Goal: Information Seeking & Learning: Learn about a topic

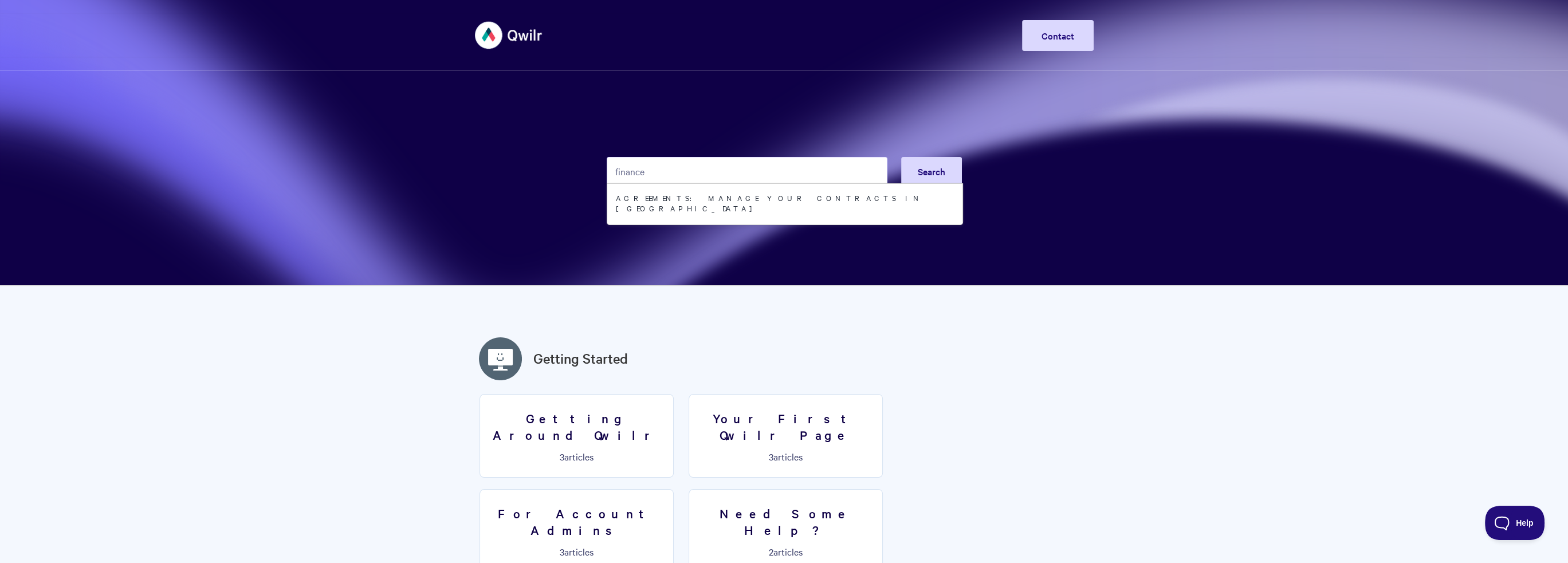
type input "finance"
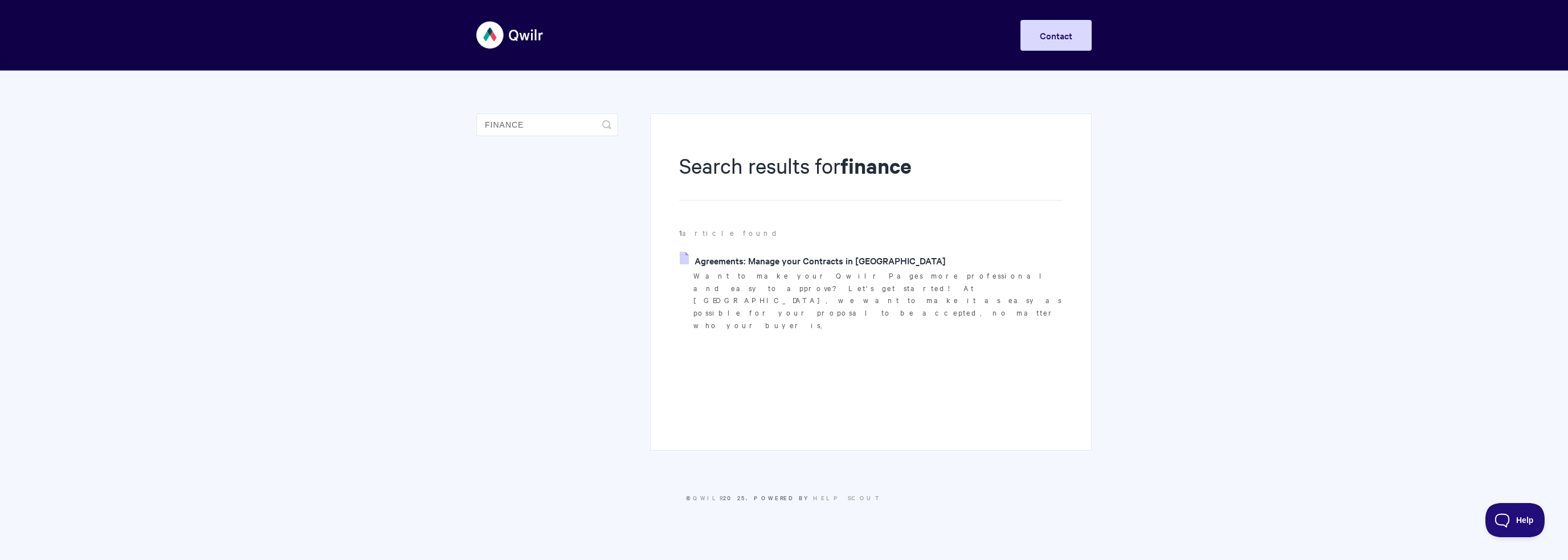
click at [807, 262] on link "Agreements: Manage your Contracts in [GEOGRAPHIC_DATA]" at bounding box center [812, 260] width 266 height 17
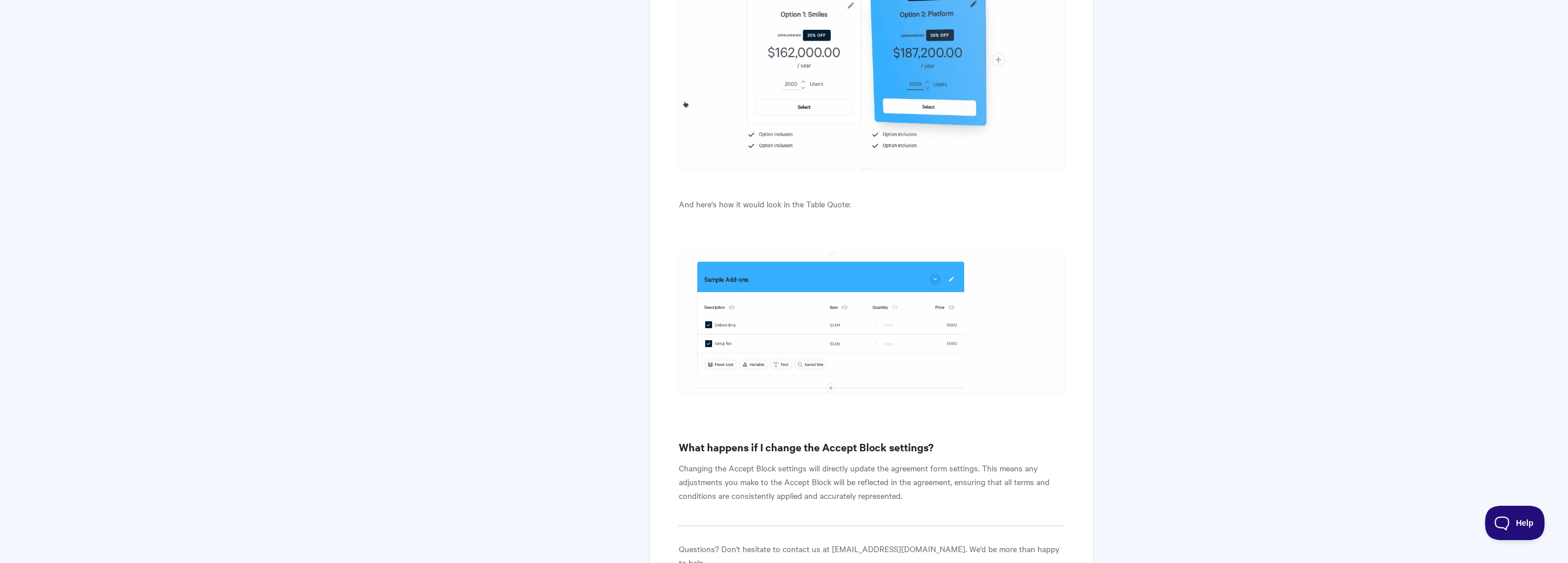
scroll to position [9067, 0]
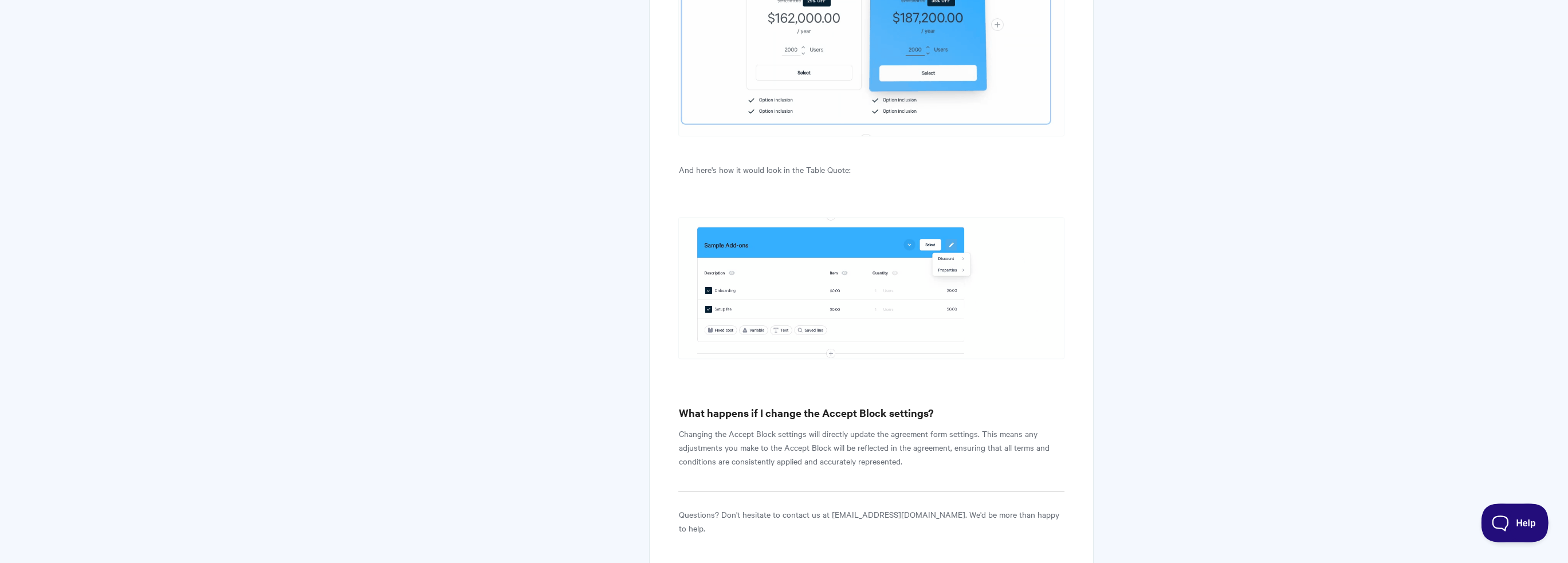
click at [1522, 523] on span "Help" at bounding box center [1510, 520] width 60 height 8
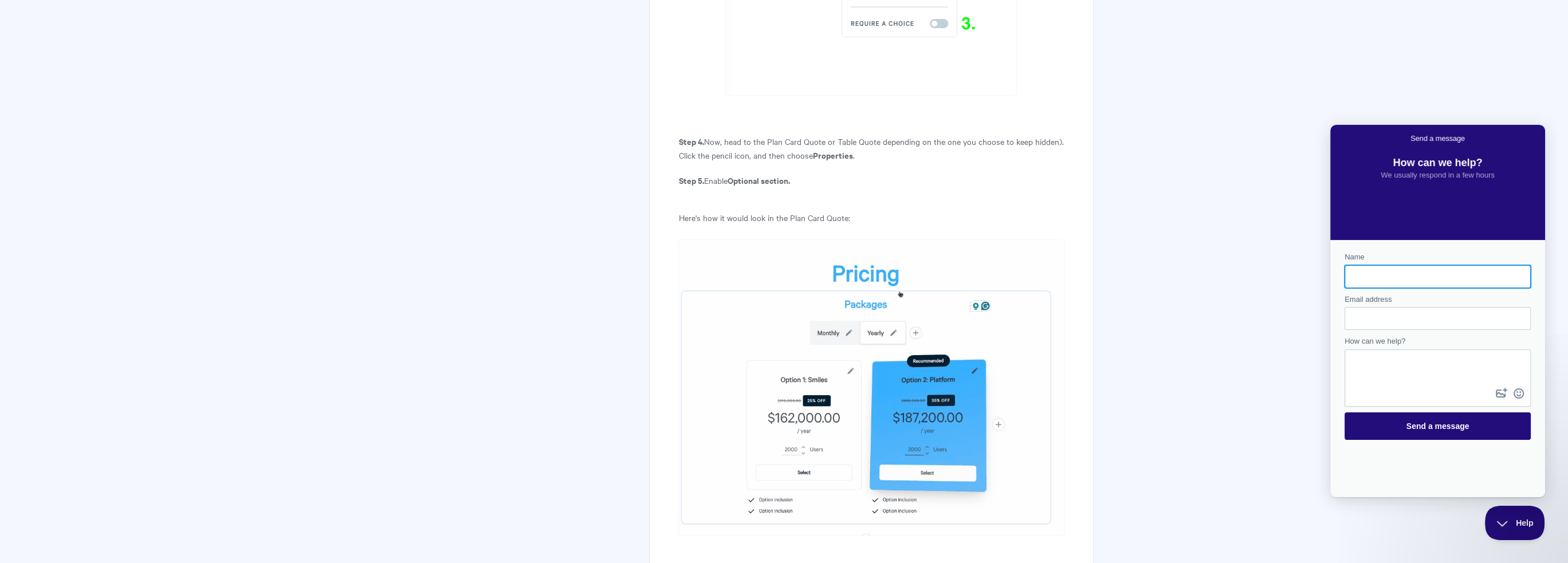
scroll to position [8666, 0]
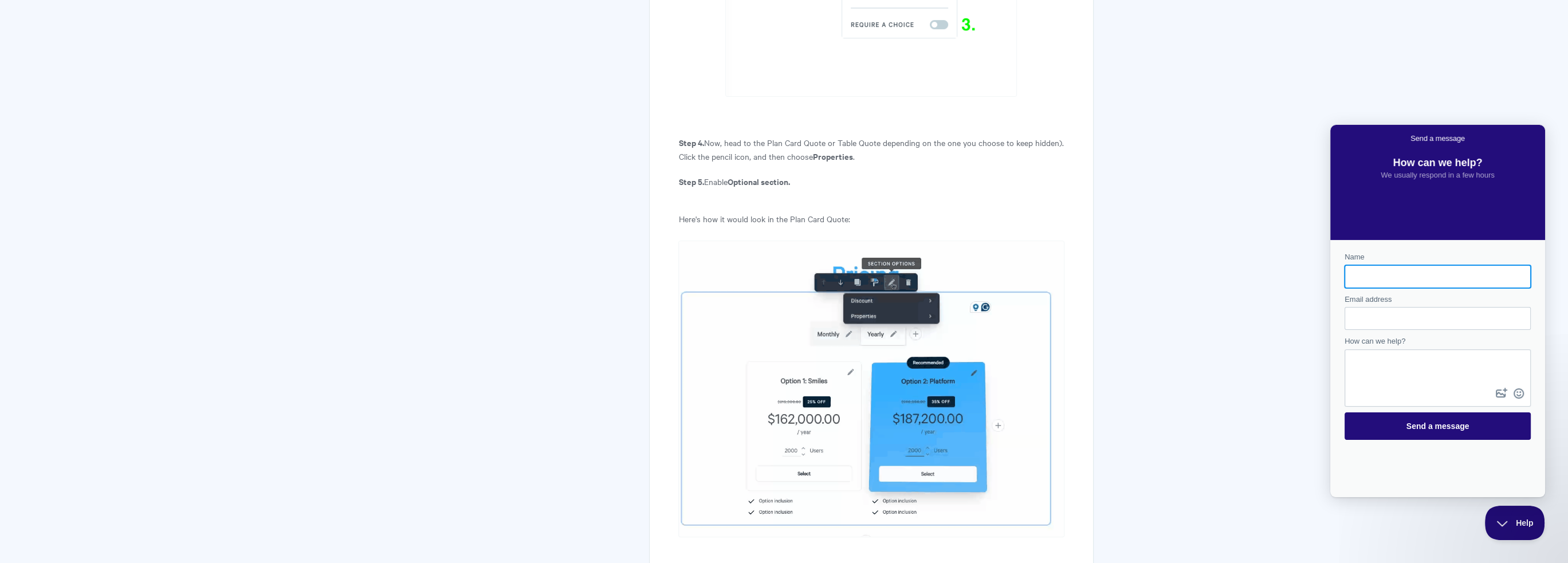
click at [995, 211] on p "Here's how it would look in the Plan Card Quote:" at bounding box center [871, 218] width 386 height 14
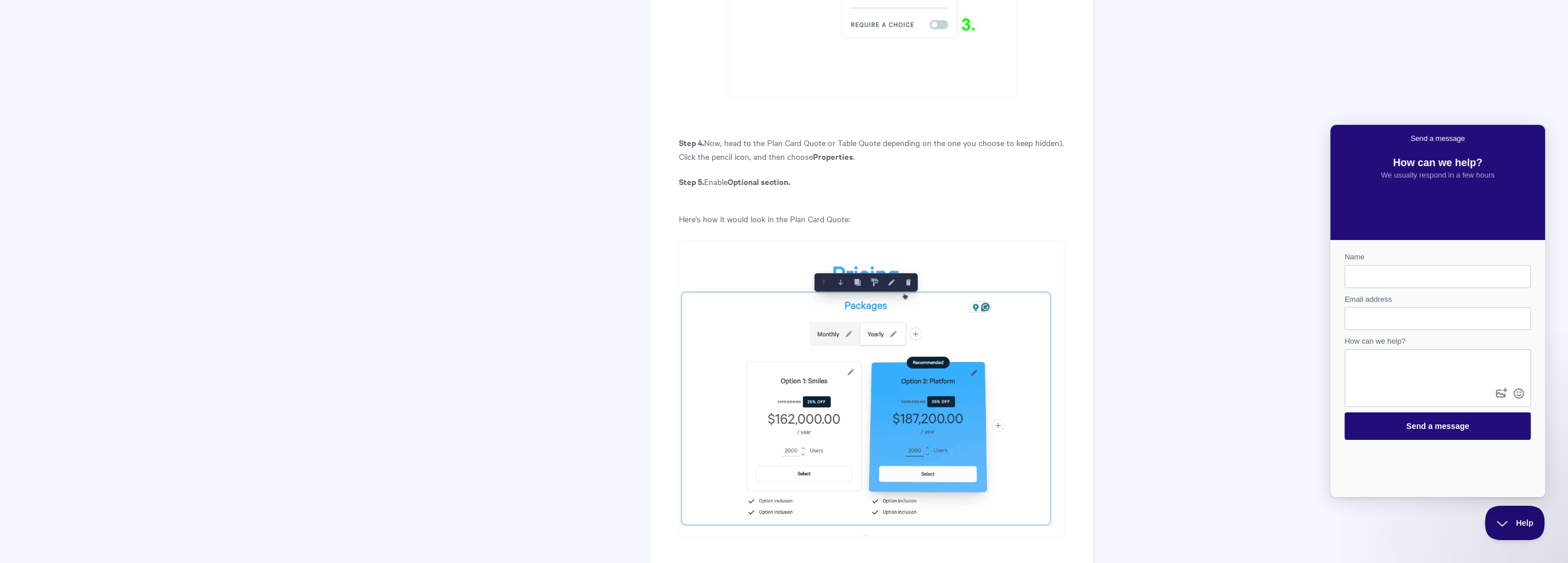
click at [718, 211] on p "Here's how it would look in the Plan Card Quote:" at bounding box center [871, 218] width 386 height 14
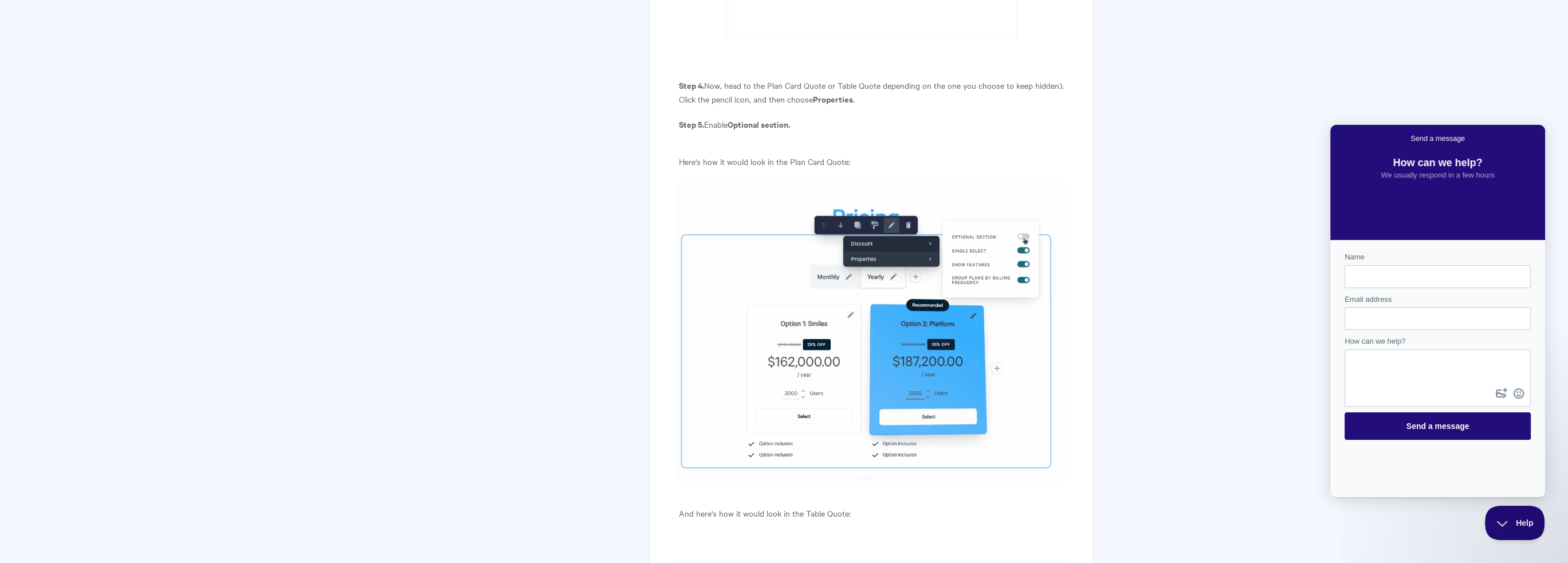
scroll to position [8609, 0]
